Goal: Contribute content: Add original content to the website for others to see

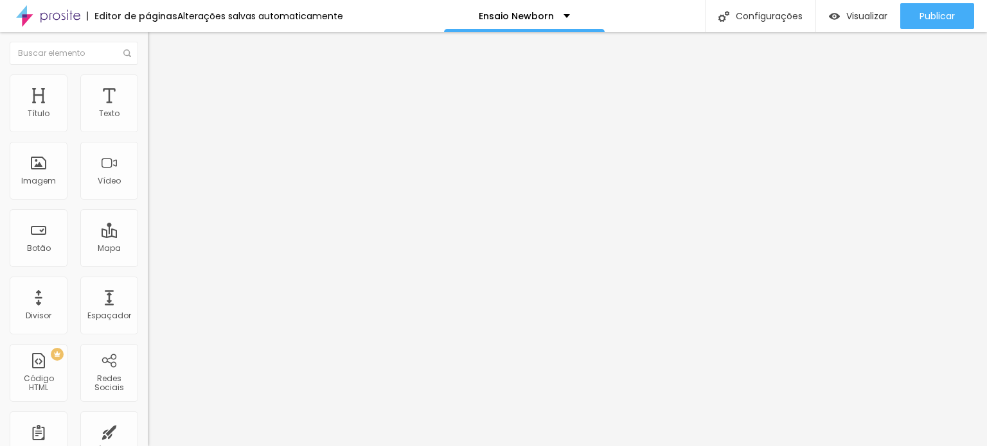
click at [148, 84] on li "Estilo" at bounding box center [222, 81] width 148 height 13
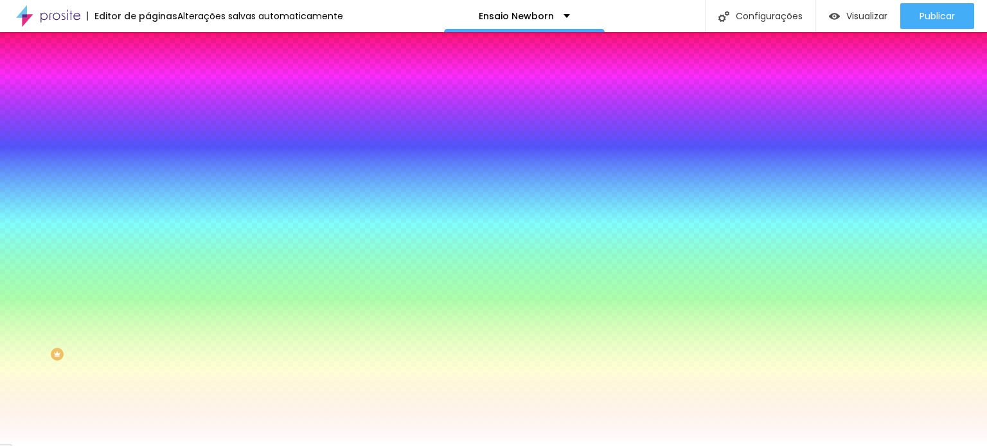
click at [148, 175] on div at bounding box center [222, 175] width 148 height 0
click at [36, 257] on div at bounding box center [493, 223] width 987 height 446
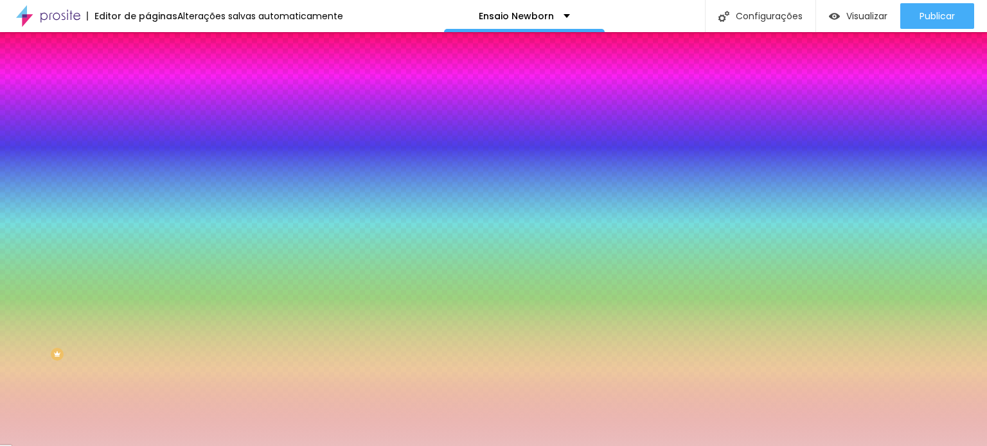
type input "#EABDBD"
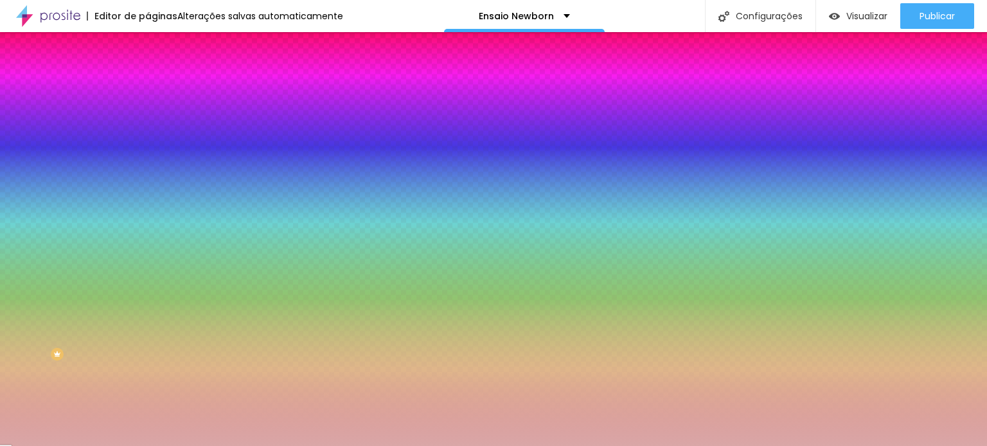
click at [39, 263] on div at bounding box center [493, 223] width 987 height 446
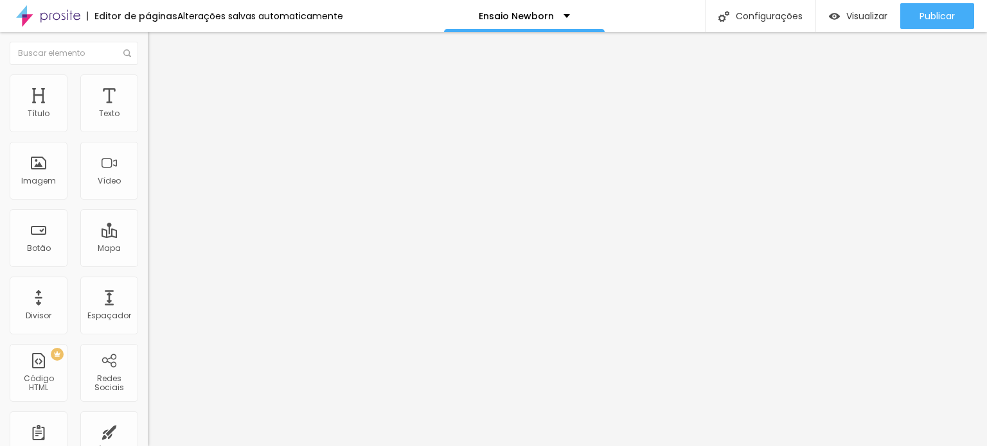
click at [148, 76] on img at bounding box center [154, 81] width 12 height 12
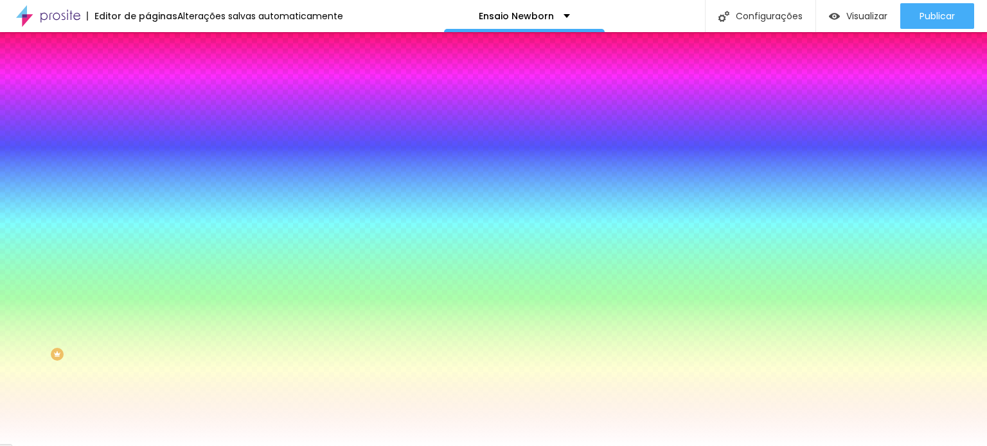
click at [148, 123] on div at bounding box center [222, 123] width 148 height 0
drag, startPoint x: 126, startPoint y: 233, endPoint x: 131, endPoint y: 137, distance: 95.8
click at [148, 136] on div "Cor de fundo Voltar ao padrão #FFFFFF" at bounding box center [222, 117] width 148 height 35
click at [148, 73] on img at bounding box center [154, 68] width 12 height 12
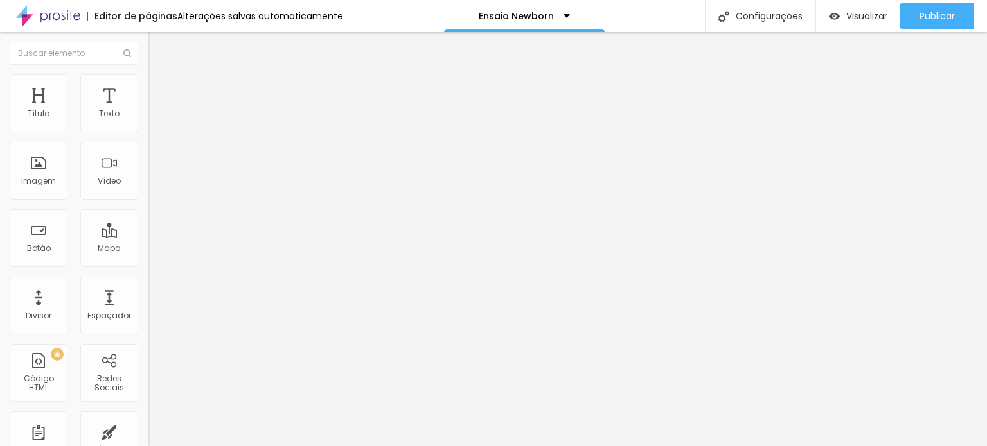
click at [157, 46] on img "button" at bounding box center [162, 47] width 10 height 10
click at [148, 190] on button "button" at bounding box center [157, 183] width 18 height 13
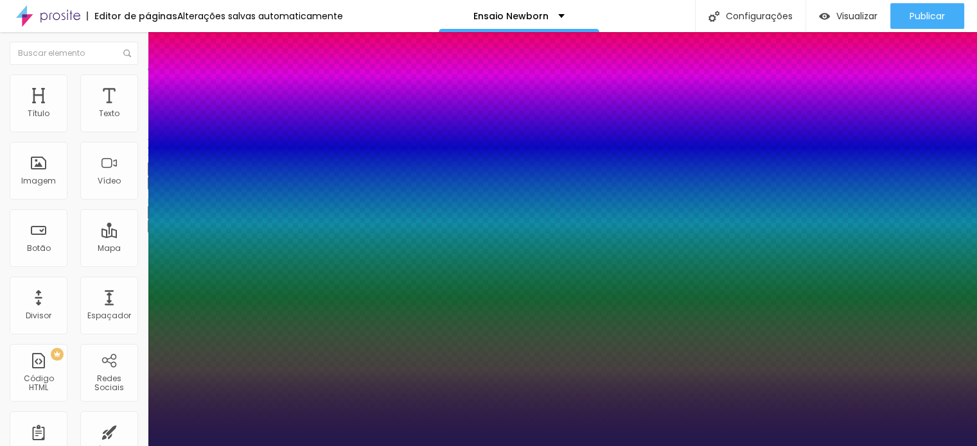
type input "1"
type input "19"
type input "1"
type input "24"
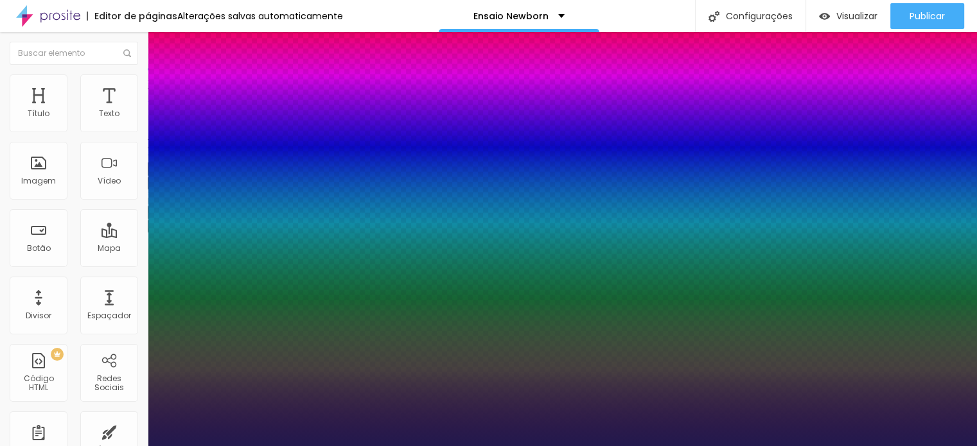
type input "24"
type input "1"
type input "26"
type input "1"
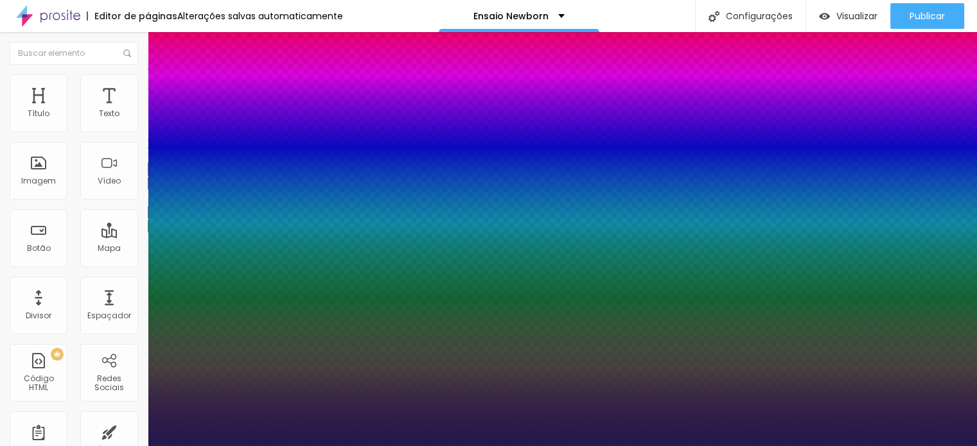
type input "27"
type input "1"
type input "29"
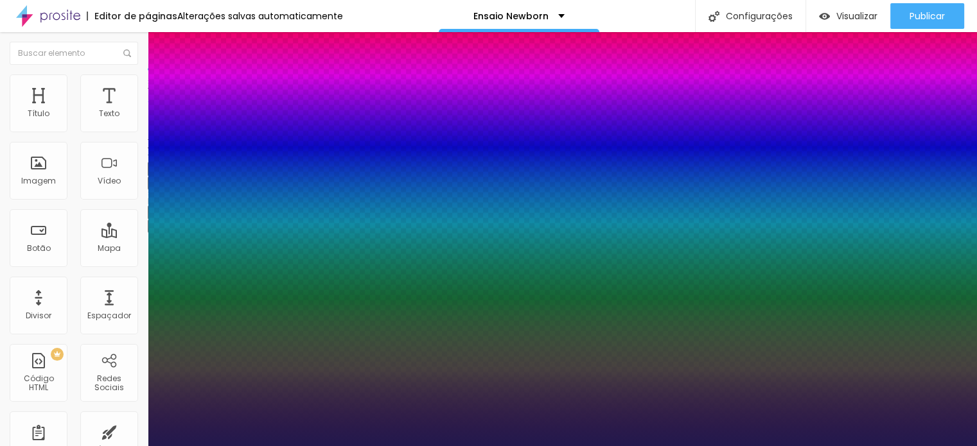
type input "1"
type input "30"
type input "1"
type input "31"
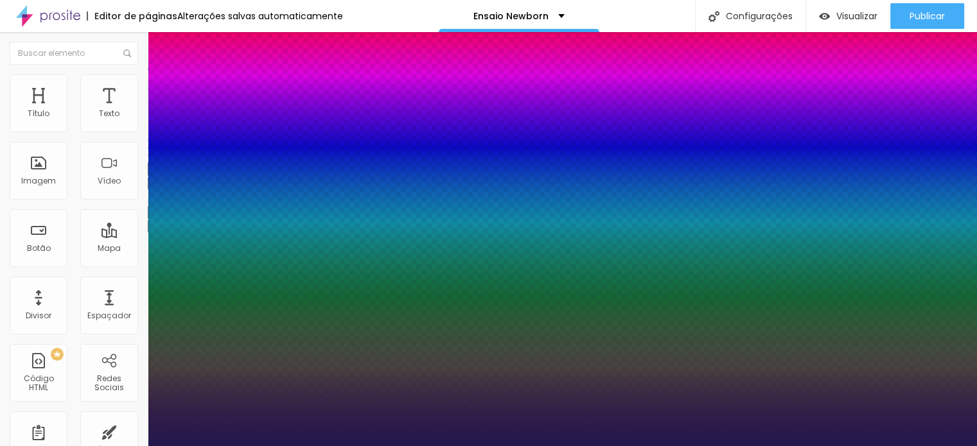
type input "31"
type input "1"
type input "32"
type input "1"
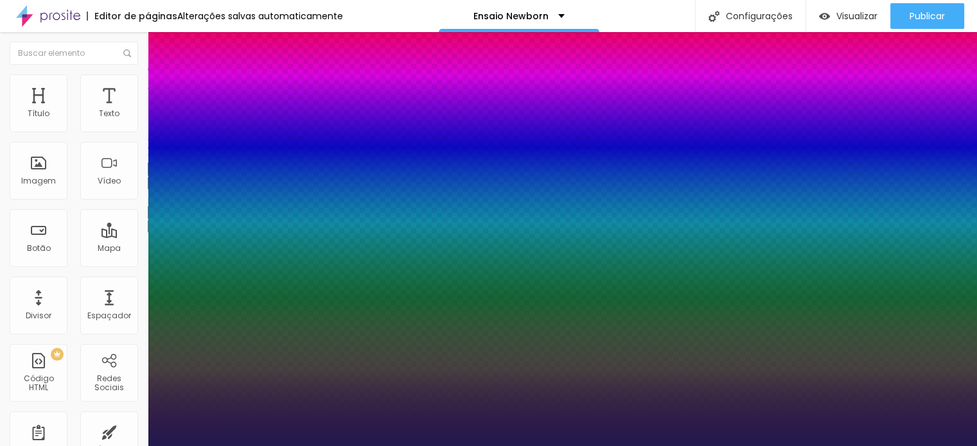
type input "33"
type input "1"
type input "34"
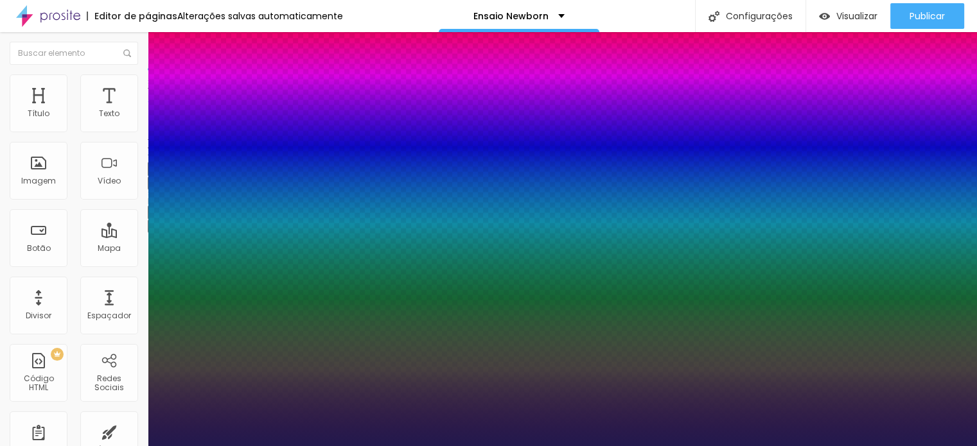
type input "1"
type input "35"
type input "1"
type input "36"
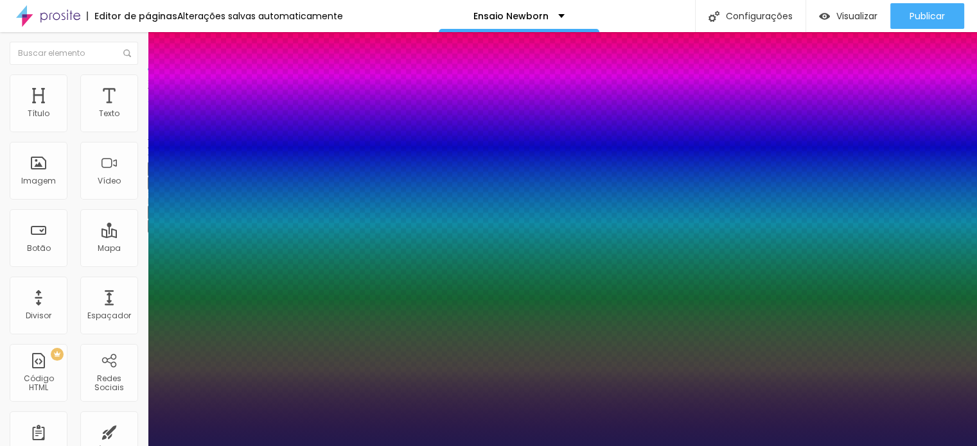
type input "36"
type input "1"
type input "37"
type input "1"
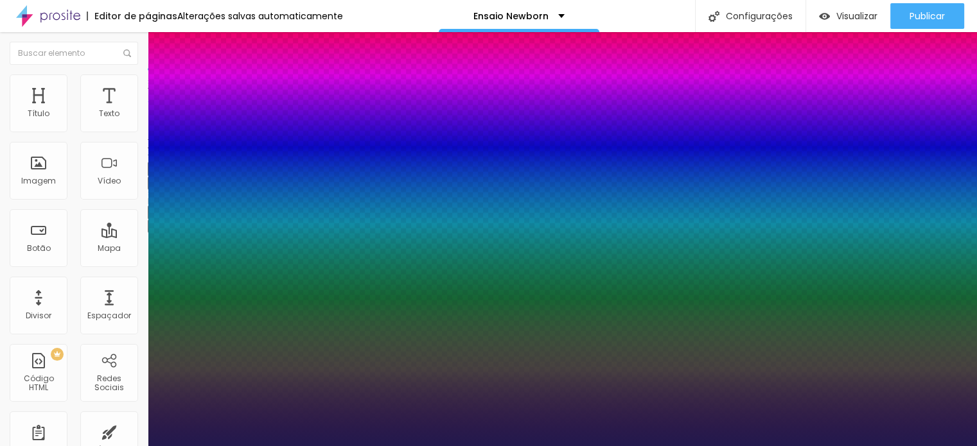
type input "36"
type input "1"
type input "37"
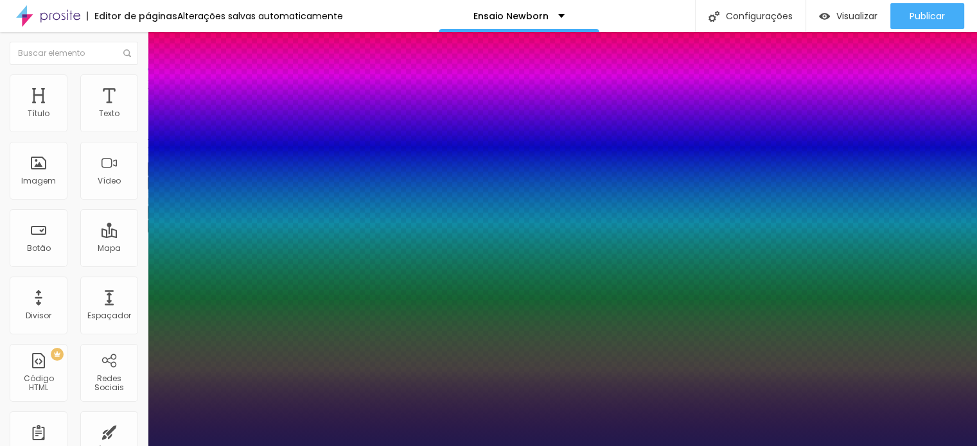
type input "1"
type input "38"
type input "1"
type input "39"
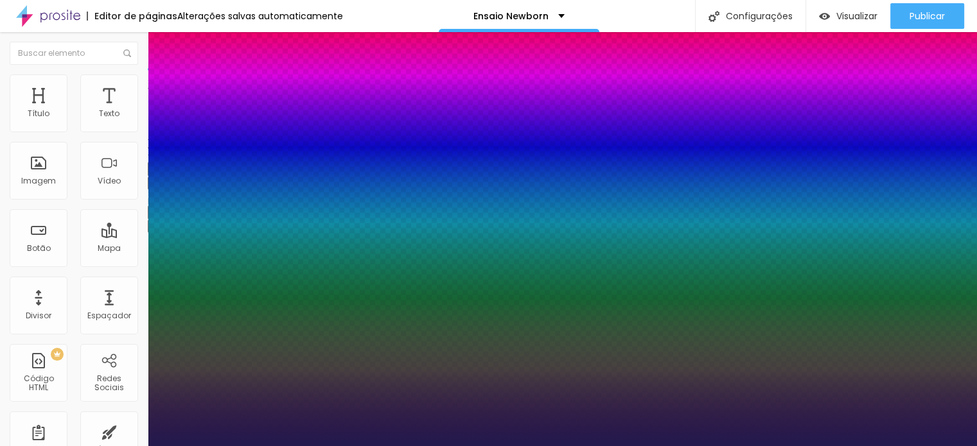
type input "39"
type input "1"
type input "40"
type input "1"
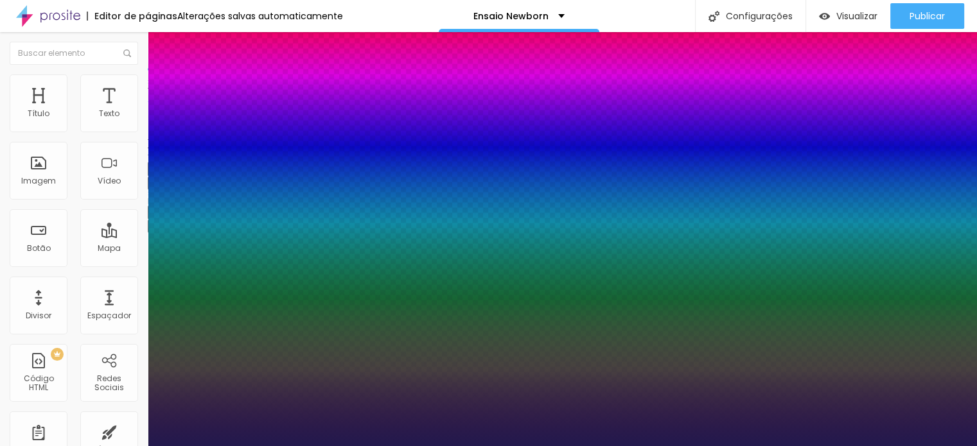
type input "41"
type input "1"
type input "44"
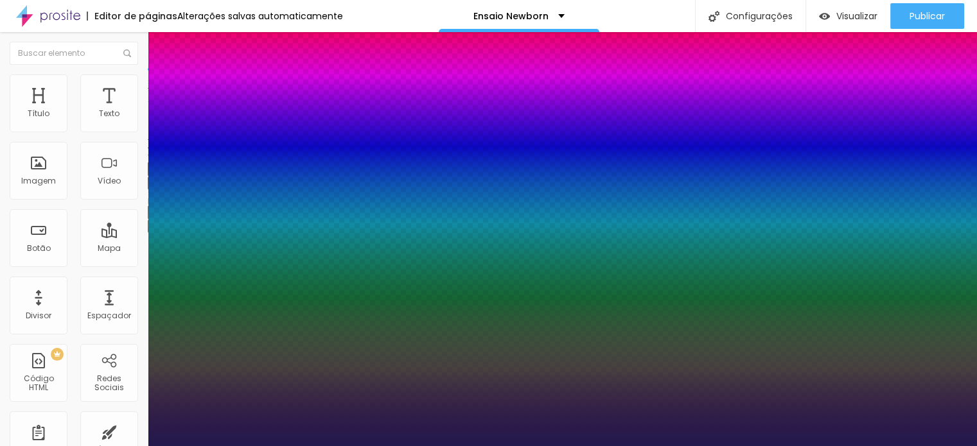
type input "1"
type input "45"
type input "1"
type input "46"
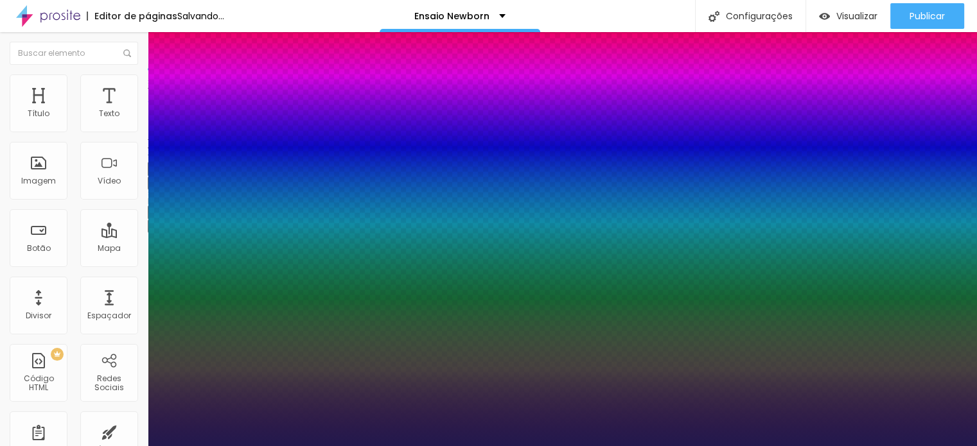
type input "46"
type input "1"
type input "48"
type input "1"
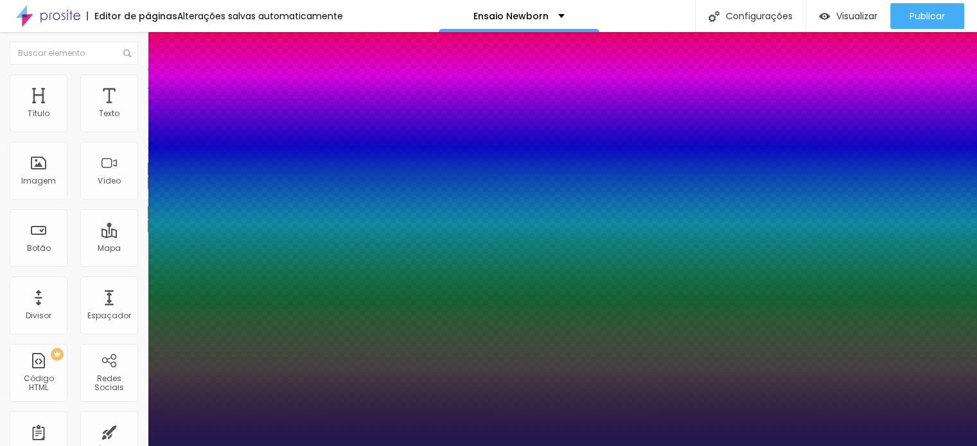
type input "47"
type input "1"
type input "48"
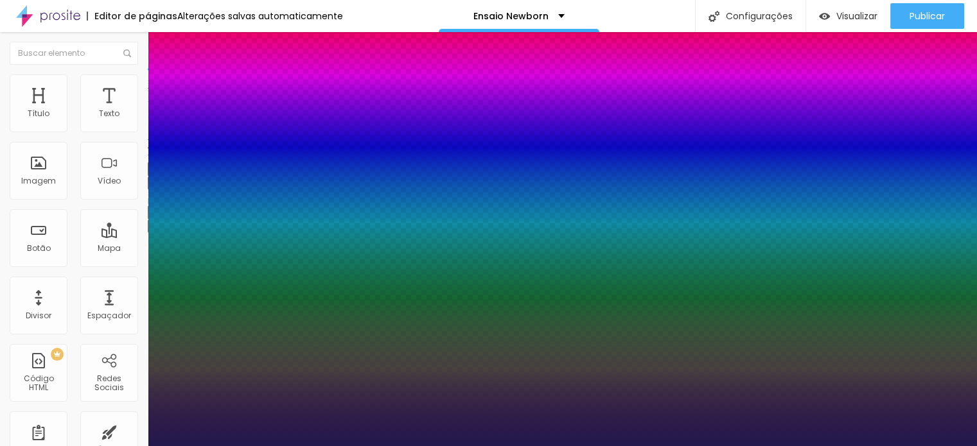
type input "1"
type input "49"
type input "1"
type input "50"
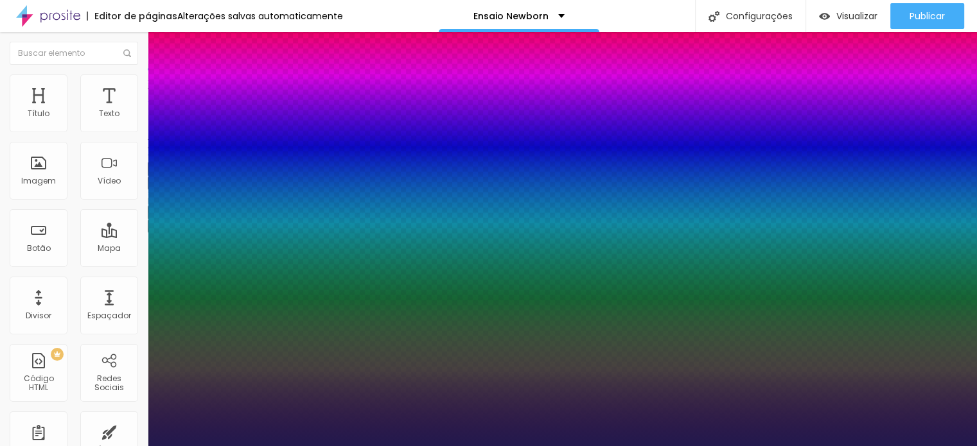
type input "50"
type input "1"
drag, startPoint x: 175, startPoint y: 359, endPoint x: 207, endPoint y: 358, distance: 32.1
type input "50"
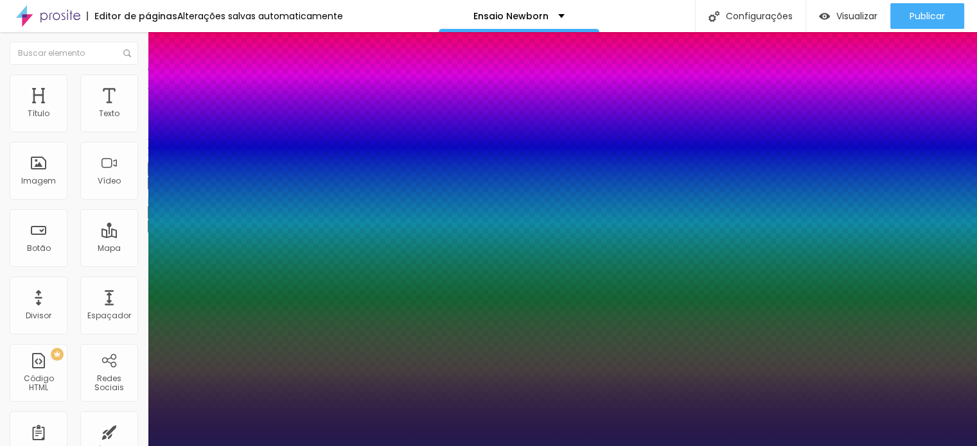
type input "1"
click at [540, 446] on div at bounding box center [488, 446] width 977 height 0
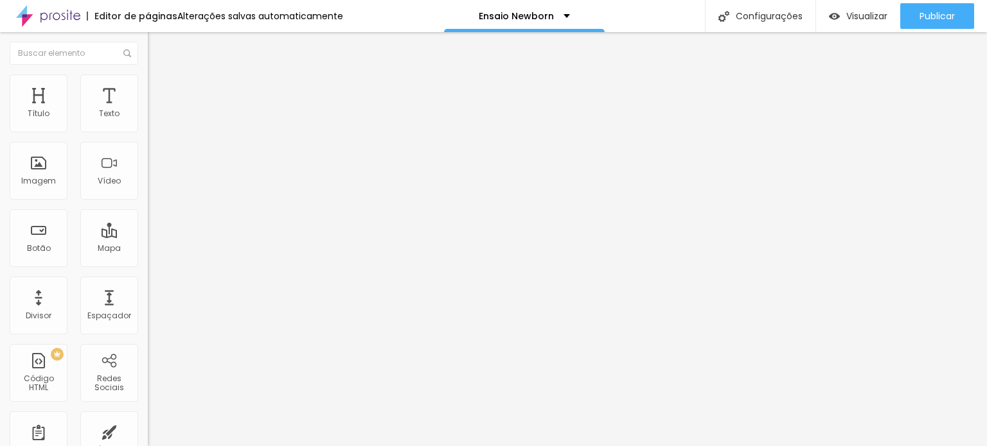
click at [148, 80] on img at bounding box center [154, 81] width 12 height 12
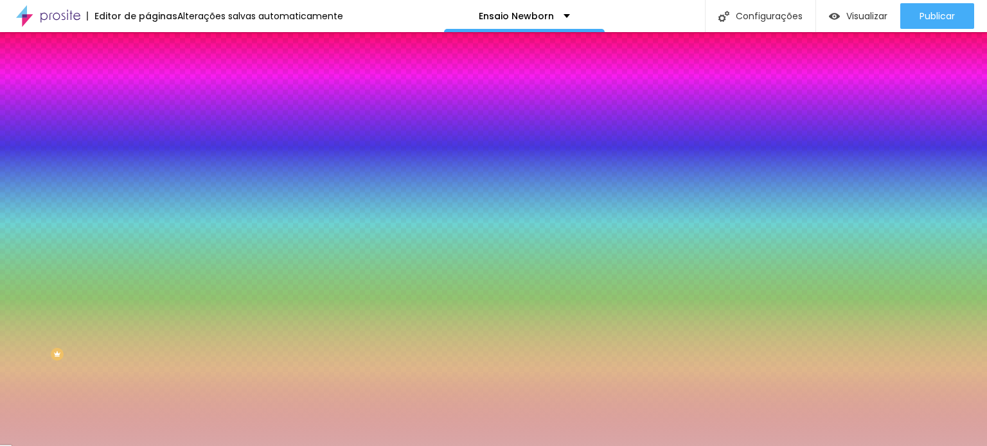
drag, startPoint x: 107, startPoint y: 236, endPoint x: 139, endPoint y: 233, distance: 32.9
click at [148, 233] on div "Imagem de fundo Adicionar imagem Efeito da Imagem Nenhum Nenhum Parallax Cor de…" at bounding box center [222, 183] width 148 height 166
paste input "ABE2E5"
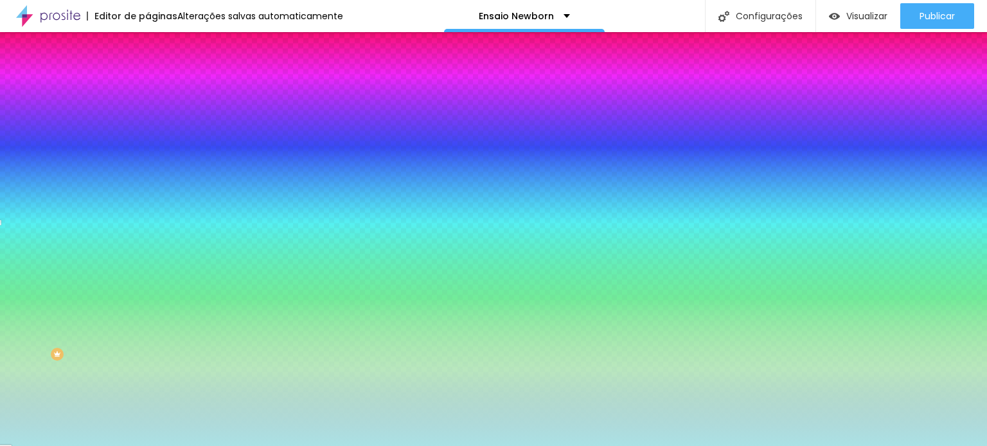
type input "#ABE2E5"
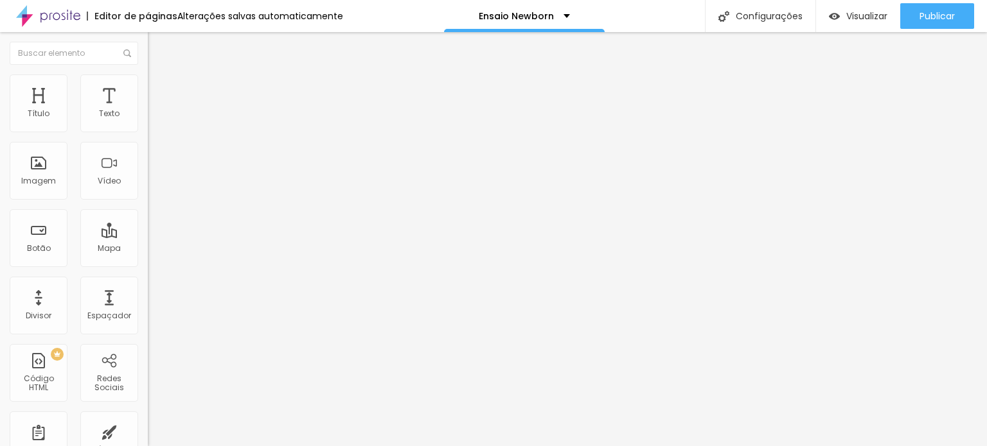
click at [153, 186] on icon "button" at bounding box center [157, 183] width 8 height 8
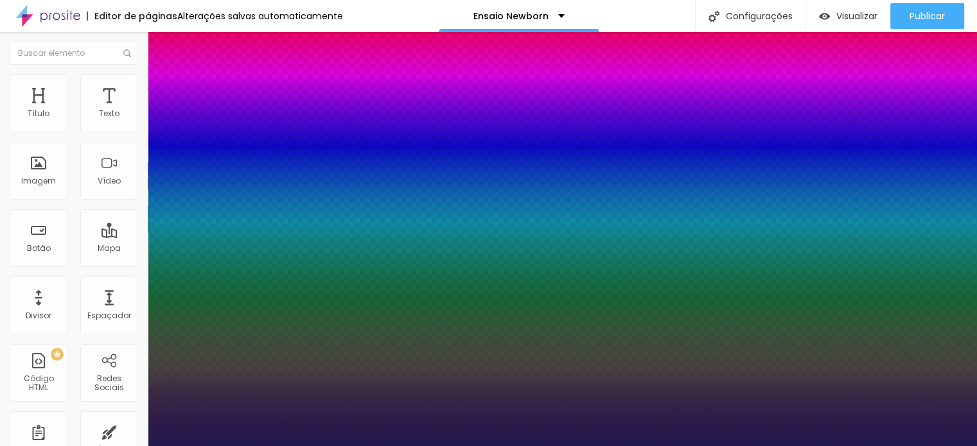
type input "1"
type input "46"
type input "1"
type input "39"
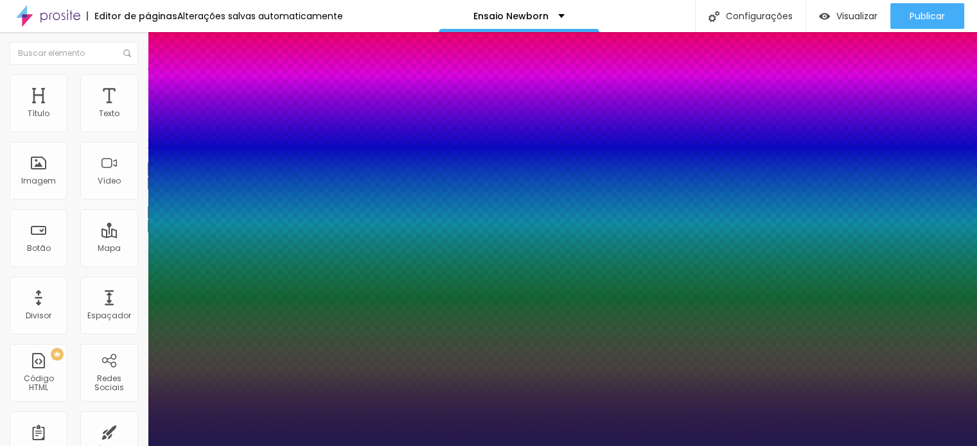
type input "39"
type input "1"
type input "38"
type input "1"
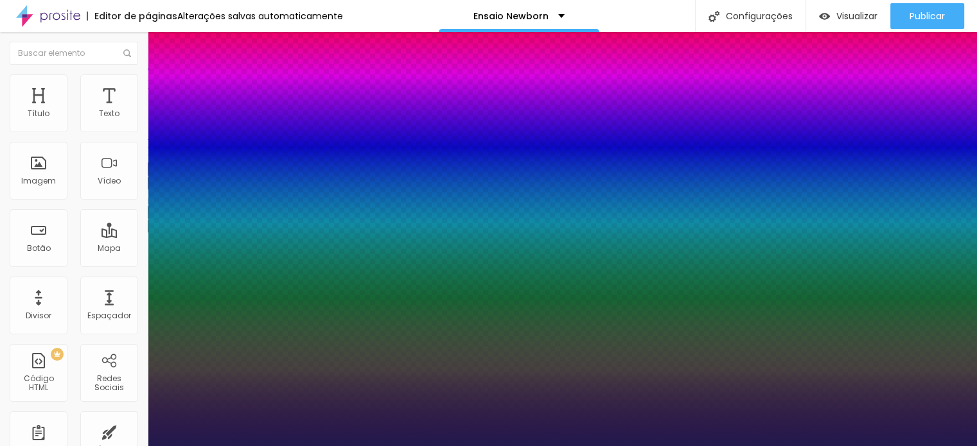
type input "36"
type input "1"
type input "35"
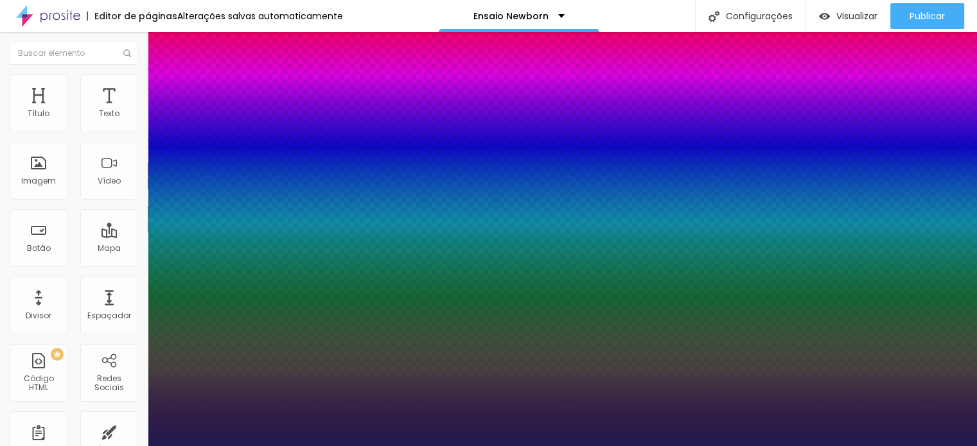
type input "1"
type input "33"
type input "1"
type input "32"
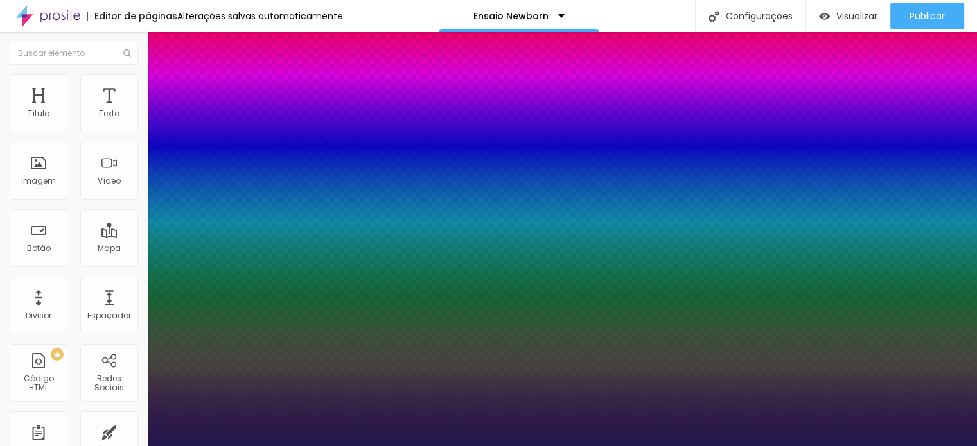
type input "32"
type input "1"
type input "31"
type input "1"
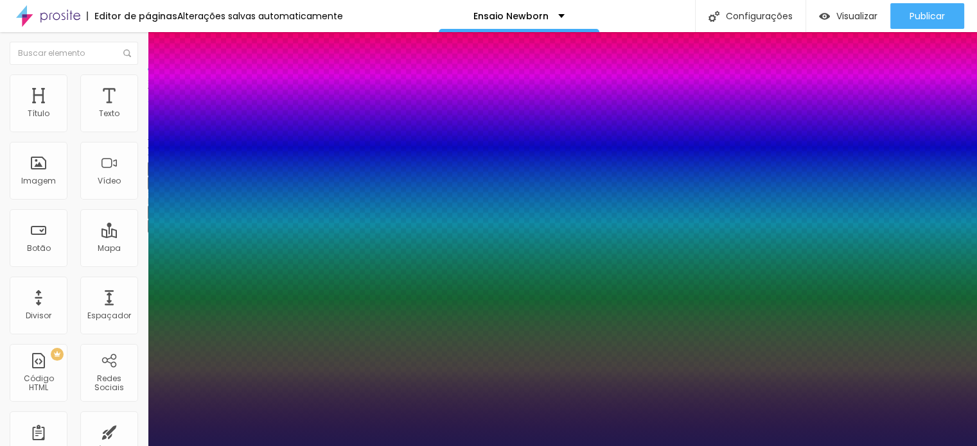
type input "29"
type input "1"
drag, startPoint x: 209, startPoint y: 360, endPoint x: 187, endPoint y: 360, distance: 22.5
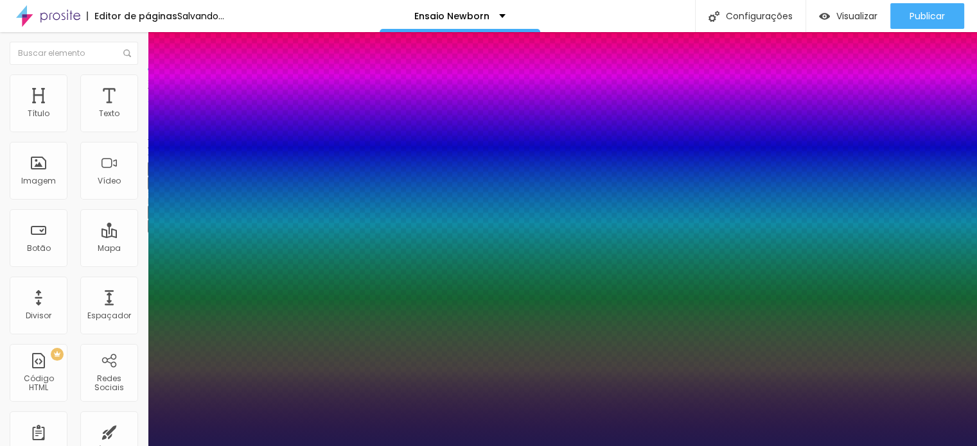
type input "30"
type input "1"
type input "31"
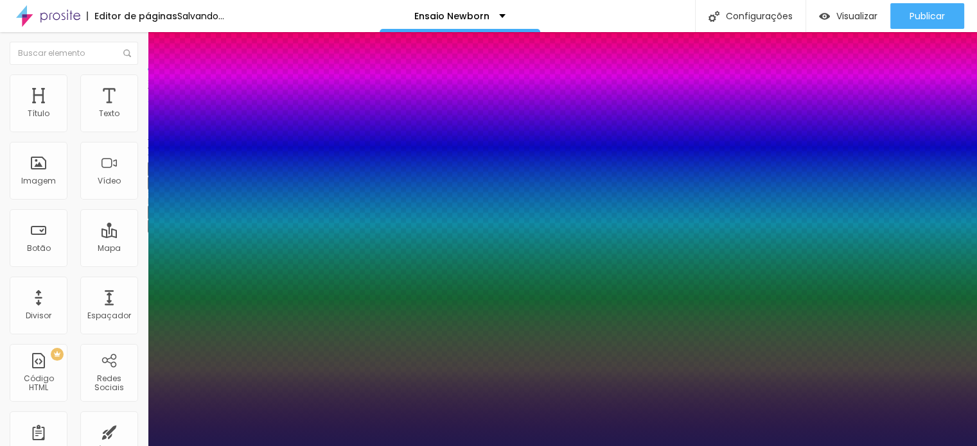
type input "1"
type input "30"
type input "1"
type input "29"
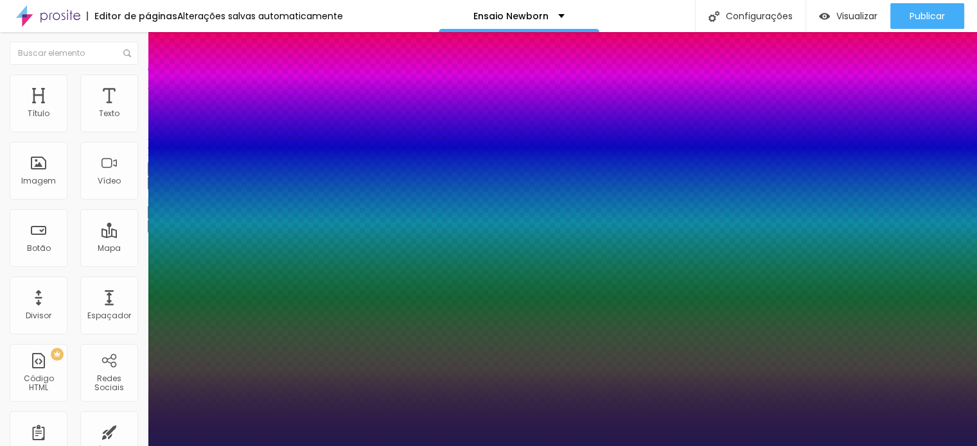
type input "29"
type input "1"
type input "30"
type input "1"
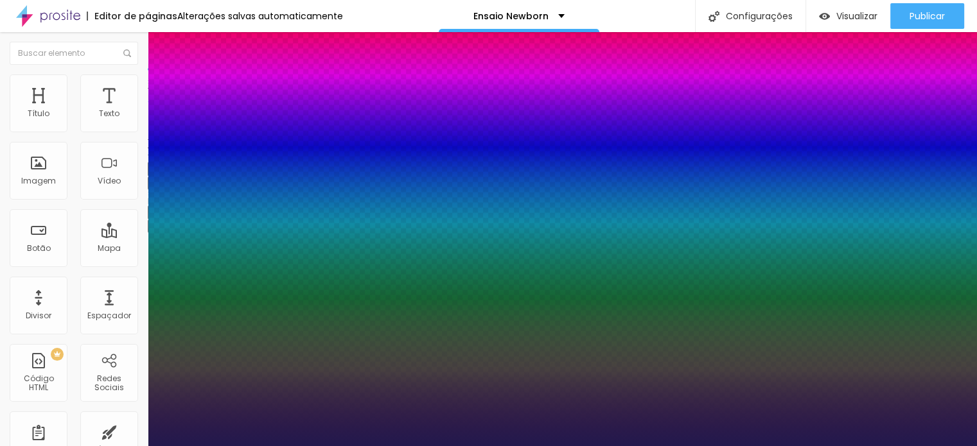
type input "30"
type input "1"
click at [630, 446] on div at bounding box center [488, 446] width 977 height 0
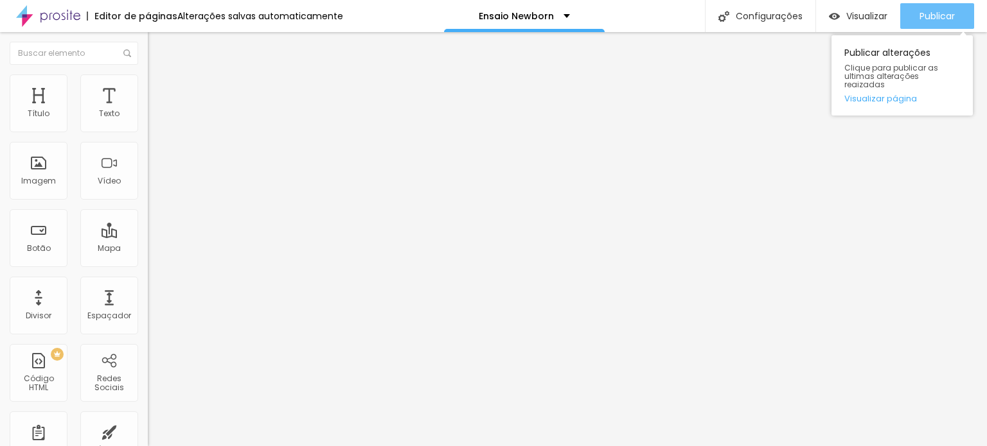
click at [954, 20] on button "Publicar" at bounding box center [937, 16] width 74 height 26
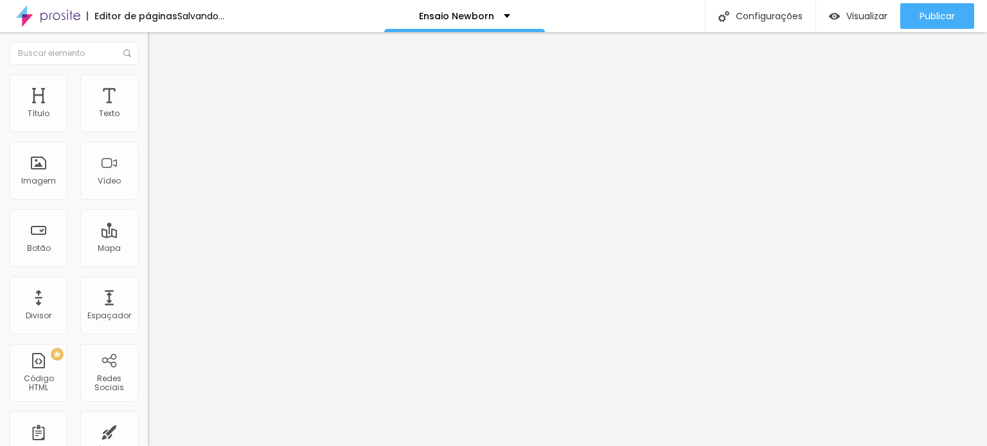
click at [148, 110] on span "Trocar imagem" at bounding box center [183, 105] width 70 height 11
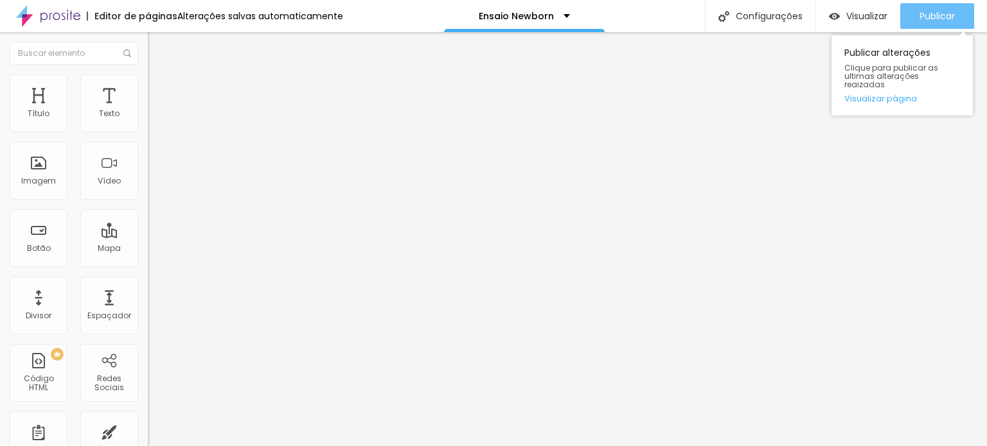
click at [935, 17] on span "Publicar" at bounding box center [936, 16] width 35 height 10
click at [926, 11] on span "Publicar" at bounding box center [936, 16] width 35 height 10
click at [939, 15] on span "Publicar" at bounding box center [936, 16] width 35 height 10
click at [944, 14] on span "Publicar" at bounding box center [936, 16] width 35 height 10
click at [942, 17] on span "Publicar" at bounding box center [936, 16] width 35 height 10
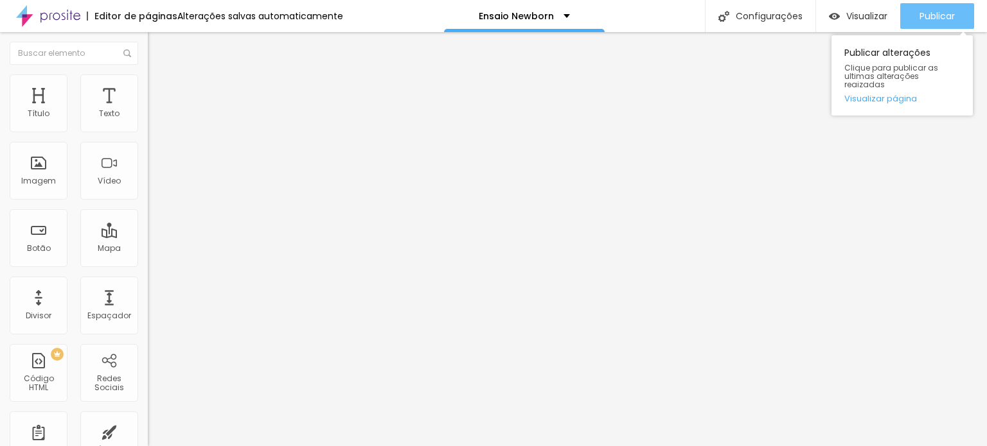
click at [951, 13] on span "Publicar" at bounding box center [936, 16] width 35 height 10
click at [933, 13] on span "Publicar" at bounding box center [936, 16] width 35 height 10
click at [936, 19] on span "Publicar" at bounding box center [936, 16] width 35 height 10
click at [930, 13] on span "Publicar" at bounding box center [936, 16] width 35 height 10
click at [938, 15] on span "Publicar" at bounding box center [936, 16] width 35 height 10
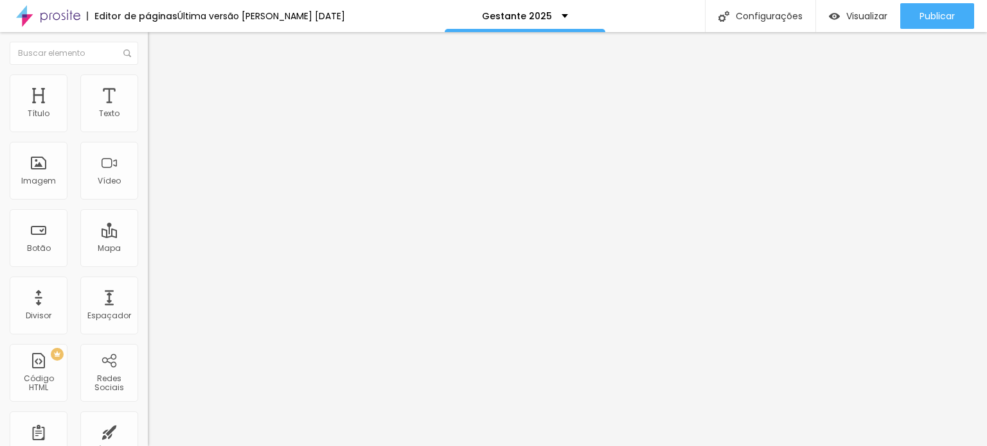
click at [148, 82] on li "Estilo" at bounding box center [222, 81] width 148 height 13
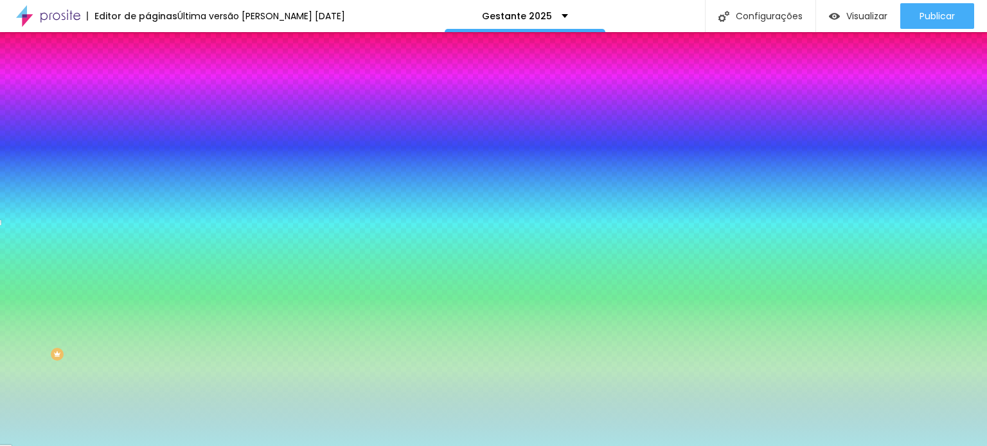
drag, startPoint x: 109, startPoint y: 233, endPoint x: 137, endPoint y: 233, distance: 27.6
click at [148, 188] on input "#ABE2E5" at bounding box center [225, 181] width 154 height 13
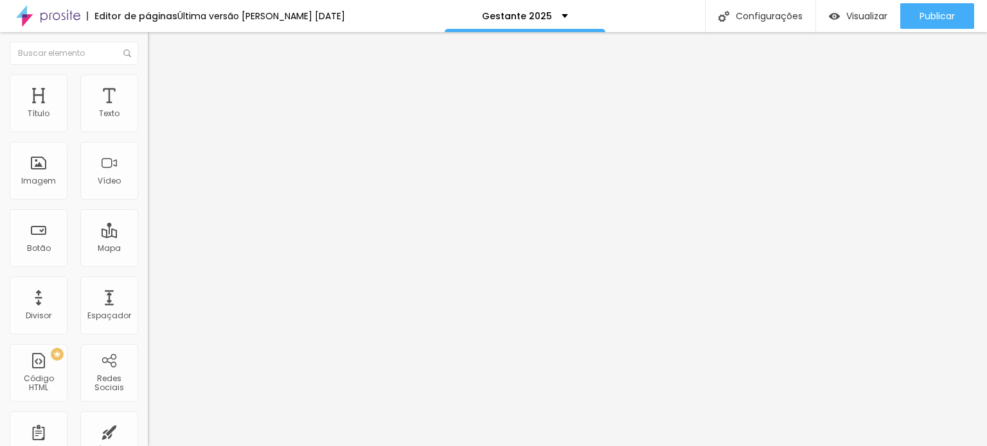
click at [148, 190] on button "button" at bounding box center [157, 183] width 18 height 13
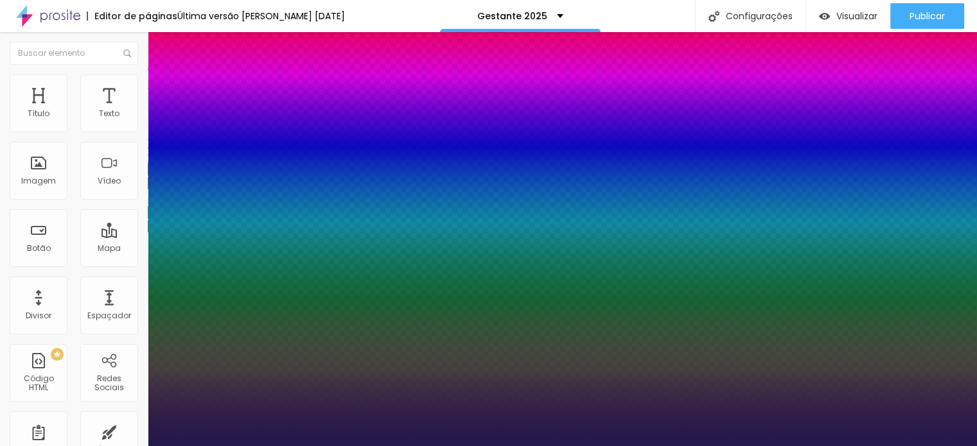
type input "1"
click at [606, 446] on div at bounding box center [488, 446] width 977 height 0
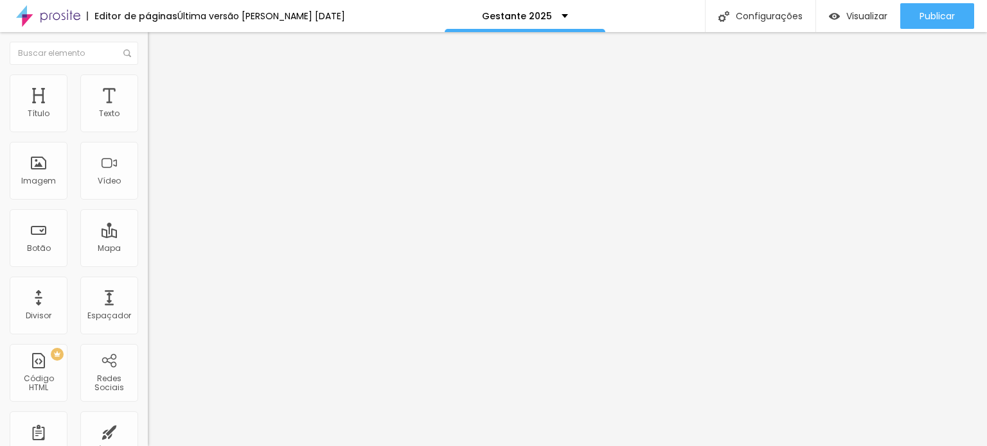
click at [153, 186] on icon "button" at bounding box center [157, 183] width 8 height 8
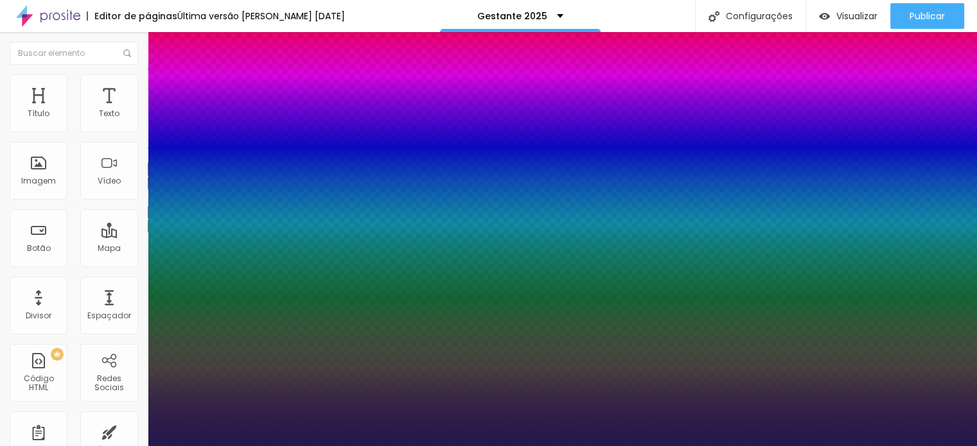
type input "1"
click at [487, 446] on div at bounding box center [488, 446] width 977 height 0
